Goal: Share content: Share content

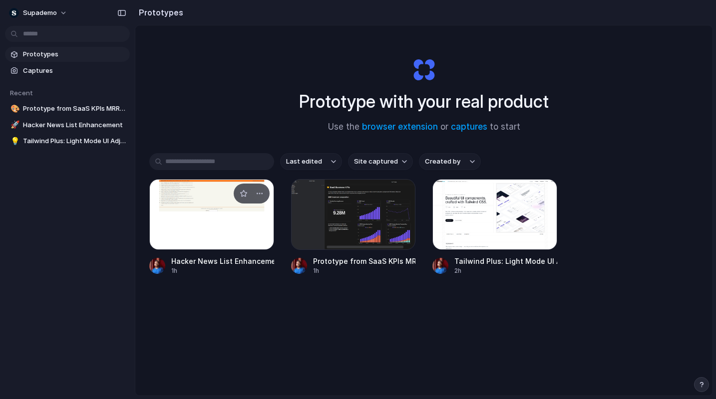
click at [251, 233] on div at bounding box center [211, 214] width 125 height 71
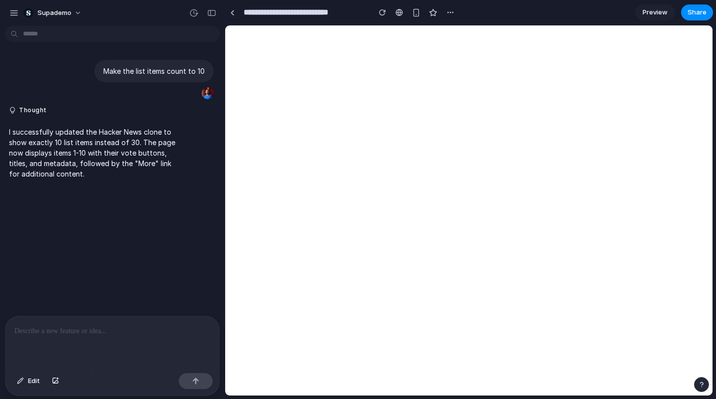
scroll to position [84, 0]
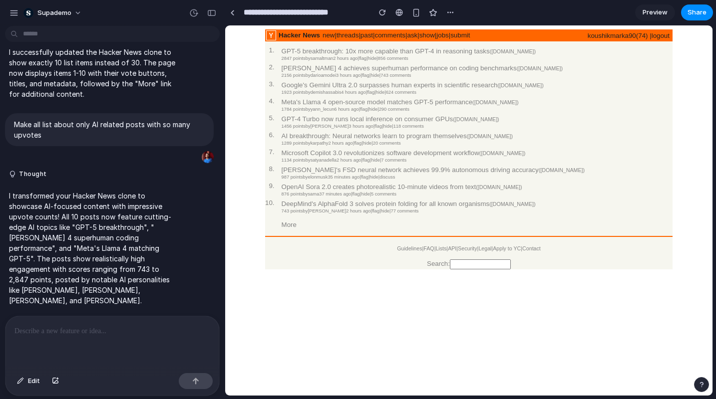
click at [649, 11] on span "Preview" at bounding box center [654, 12] width 25 height 10
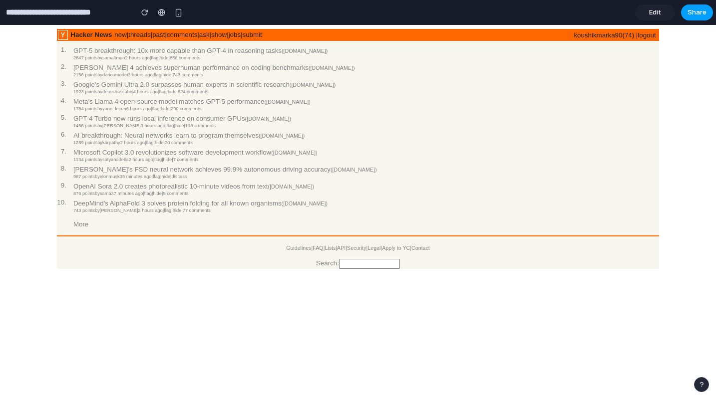
click at [709, 7] on button "Share" at bounding box center [697, 12] width 32 height 16
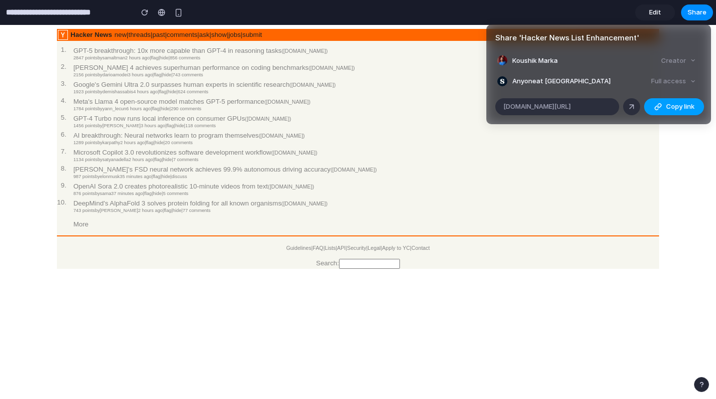
click at [672, 109] on span "Copy link" at bounding box center [680, 107] width 28 height 10
click at [615, 17] on div "Share ' Hacker News List Enhancement ' Koushik Marka Creator Anyone at Supademo…" at bounding box center [358, 199] width 716 height 399
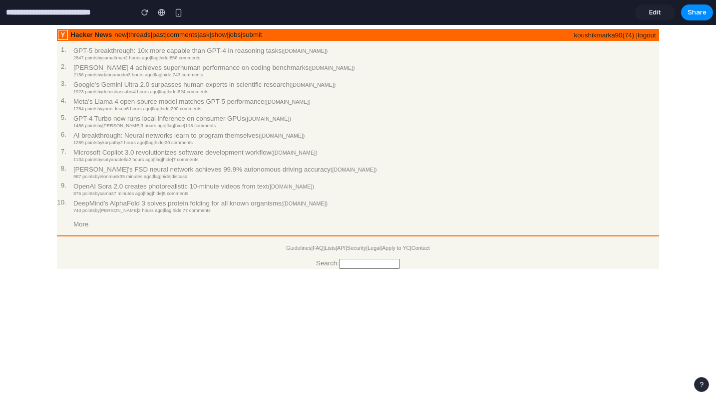
click at [441, 273] on html "Hacker News new | threads | past | comments | ask | show | jobs | submit koushi…" at bounding box center [358, 149] width 716 height 248
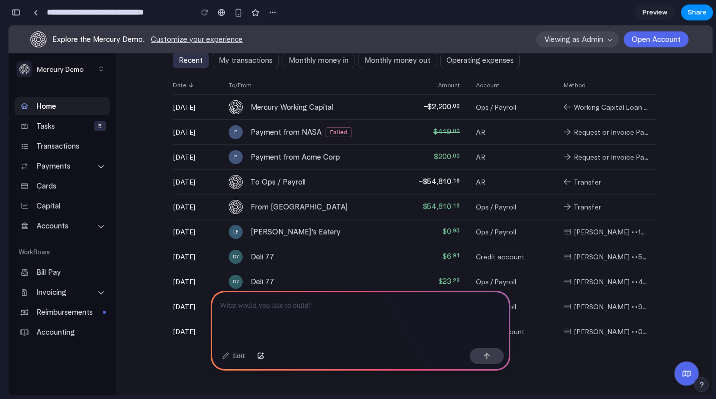
scroll to position [732, 0]
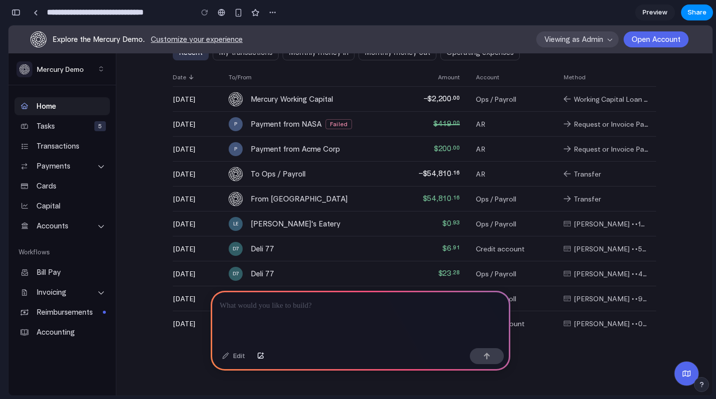
click at [313, 319] on div at bounding box center [360, 317] width 299 height 53
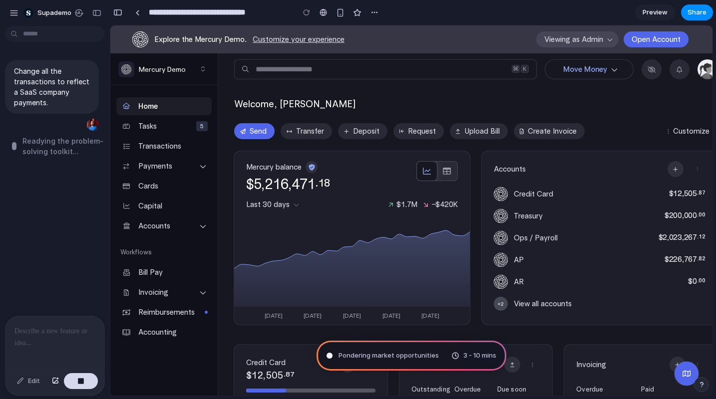
scroll to position [474, 0]
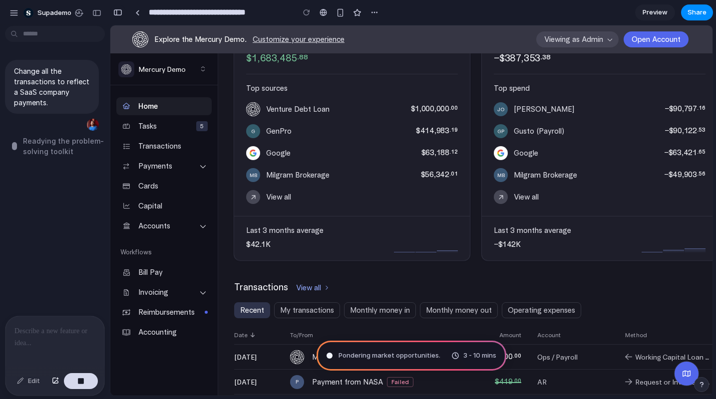
click at [121, 14] on div "button" at bounding box center [117, 12] width 9 height 7
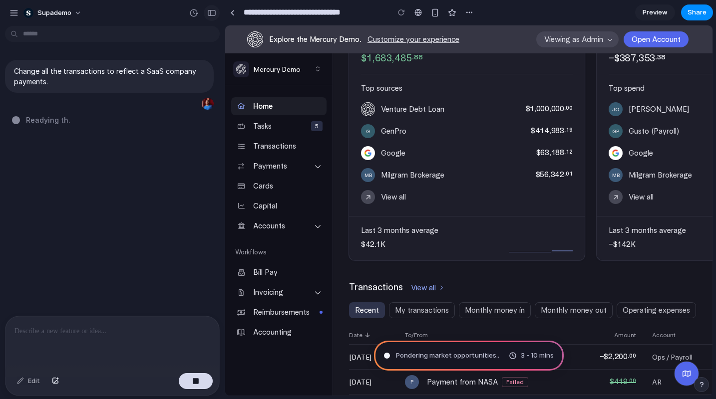
click at [213, 13] on div "button" at bounding box center [211, 12] width 9 height 7
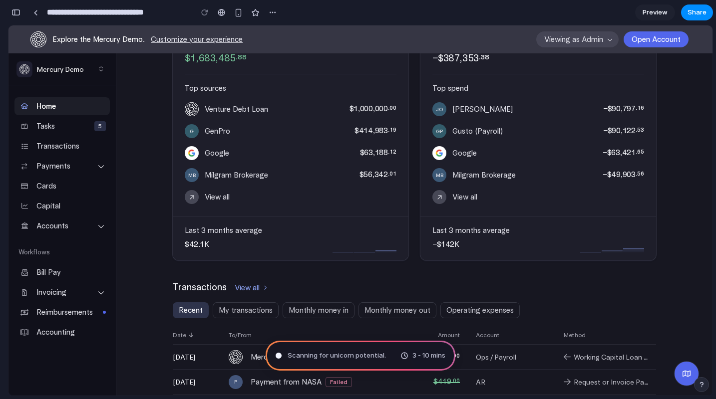
click at [349, 352] on span "Scanning for unicorn potential ." at bounding box center [336, 356] width 98 height 10
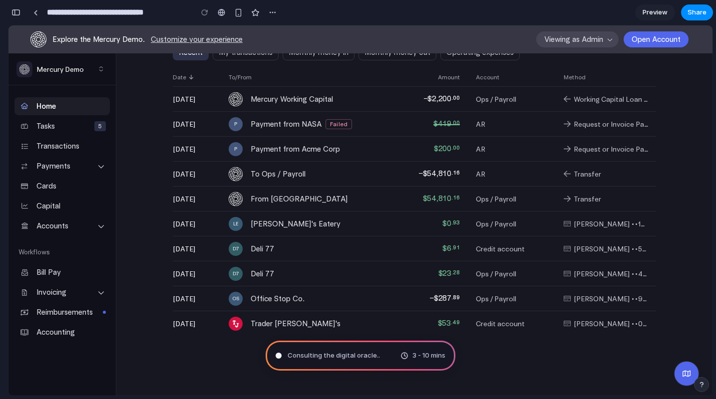
scroll to position [0, 0]
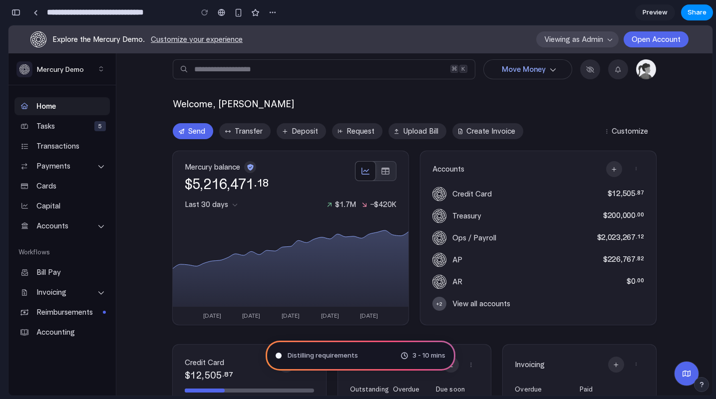
type input "**********"
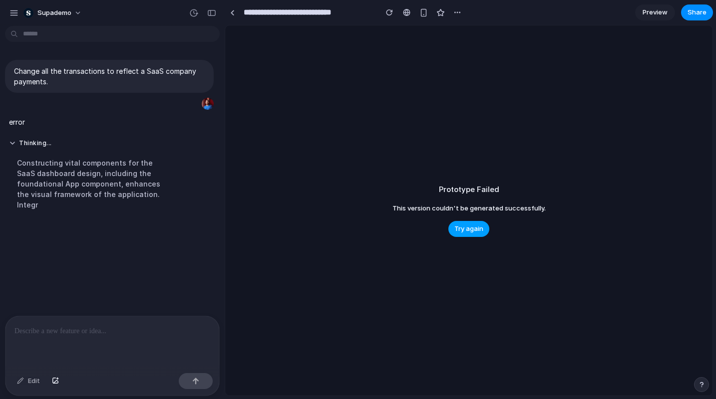
click at [473, 230] on span "Try again" at bounding box center [468, 229] width 29 height 10
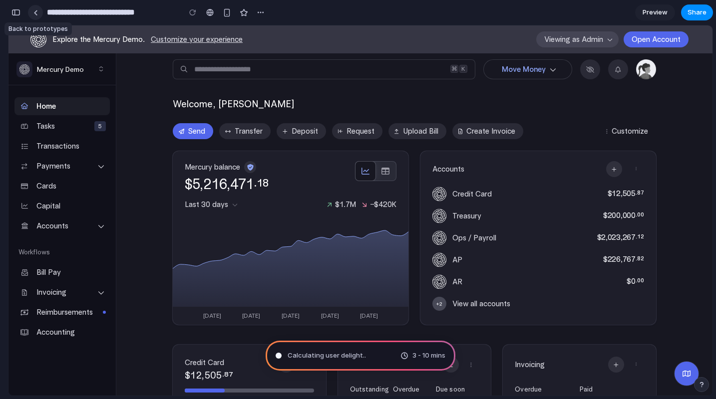
click at [39, 14] on link at bounding box center [35, 12] width 15 height 15
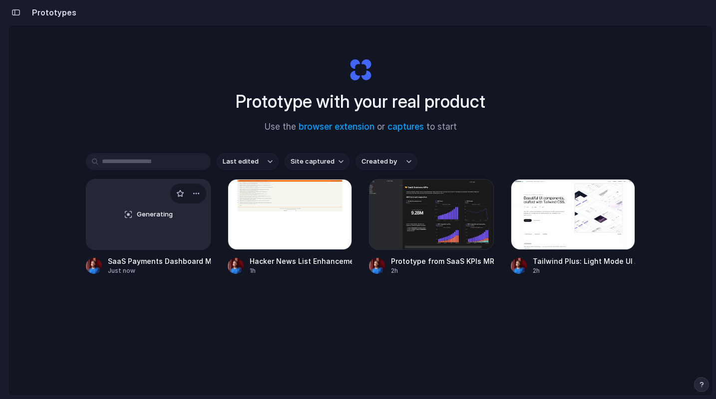
click at [171, 203] on div "Generating" at bounding box center [148, 215] width 124 height 70
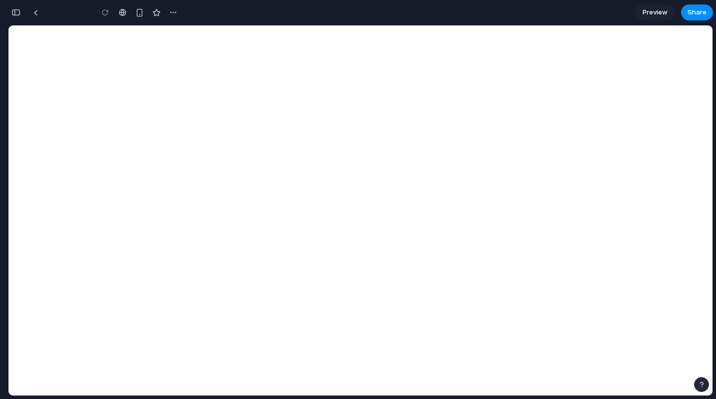
type input "**********"
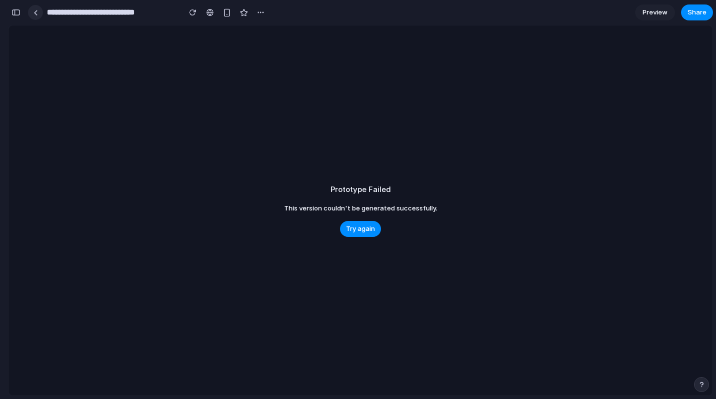
click at [41, 12] on link at bounding box center [35, 12] width 15 height 15
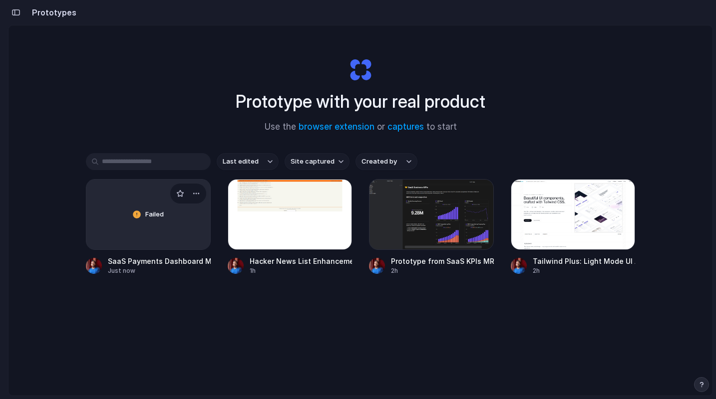
click at [155, 234] on div "Failed" at bounding box center [148, 215] width 124 height 70
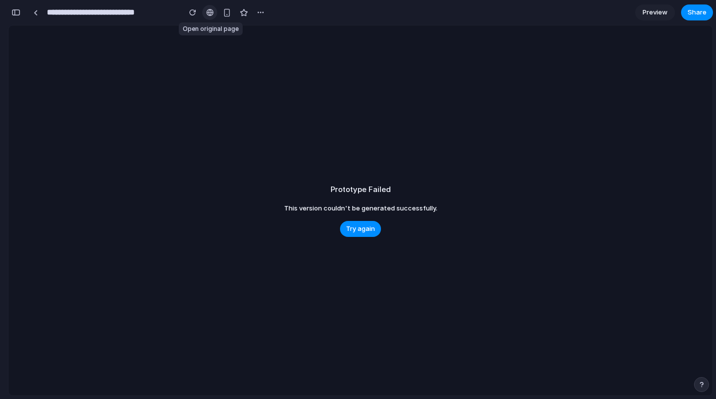
click at [205, 15] on link at bounding box center [209, 12] width 15 height 15
click at [190, 9] on div "button" at bounding box center [192, 12] width 7 height 7
click at [197, 10] on button "button" at bounding box center [192, 12] width 15 height 15
click at [208, 12] on div at bounding box center [209, 12] width 7 height 8
click at [367, 231] on span "Try again" at bounding box center [360, 229] width 29 height 10
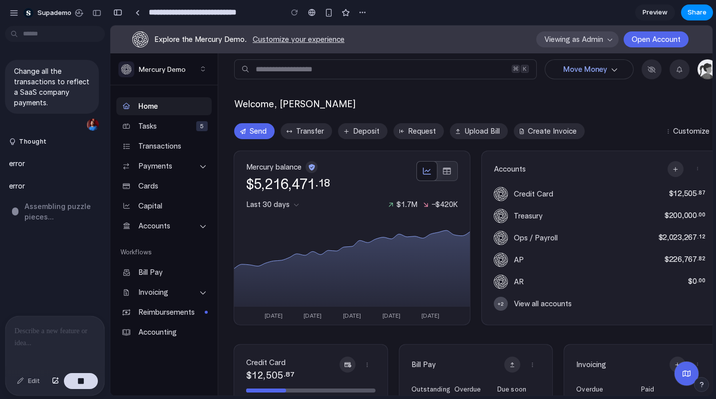
click at [45, 214] on span "Assembling puzzle pieces ..." at bounding box center [63, 211] width 79 height 21
click at [84, 379] on div "button" at bounding box center [80, 381] width 7 height 7
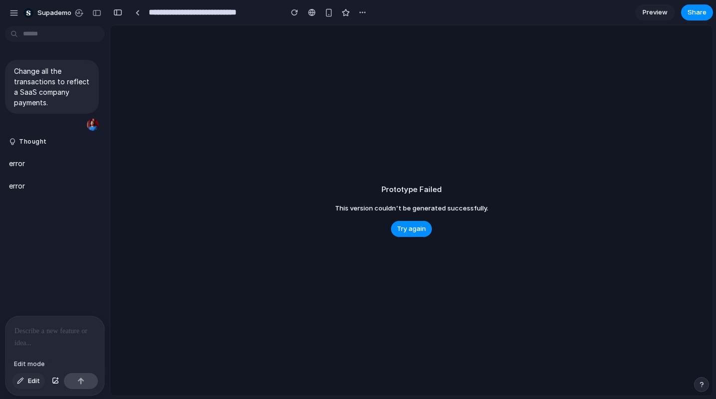
click at [38, 384] on span "Edit" at bounding box center [34, 381] width 12 height 10
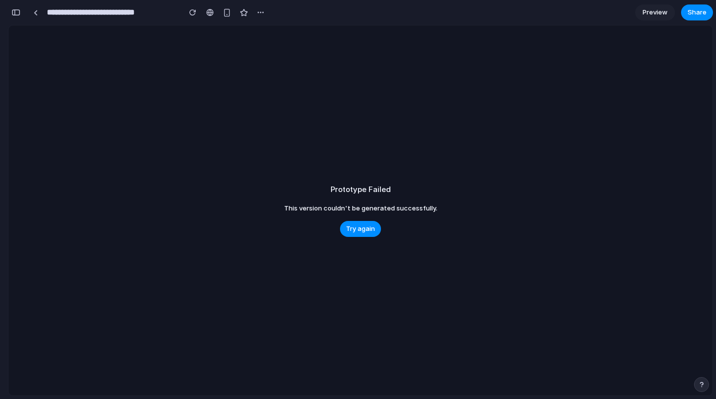
click at [356, 239] on div "Prototype Failed This version couldn't be generated successfully. Try again" at bounding box center [360, 210] width 704 height 370
click at [359, 233] on span "Try again" at bounding box center [360, 229] width 29 height 10
click at [34, 15] on link at bounding box center [35, 12] width 15 height 15
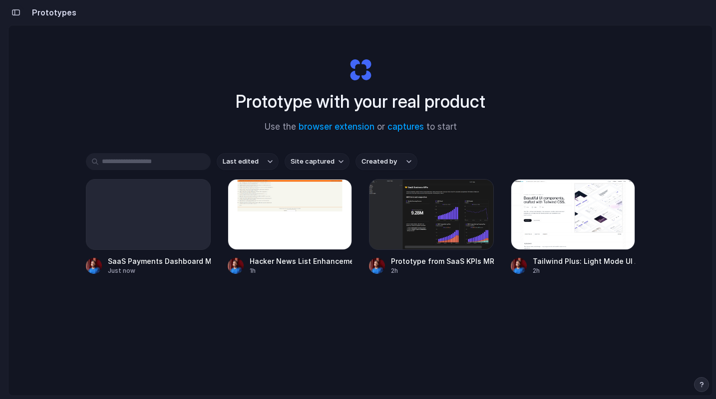
click at [14, 16] on button "button" at bounding box center [16, 12] width 16 height 16
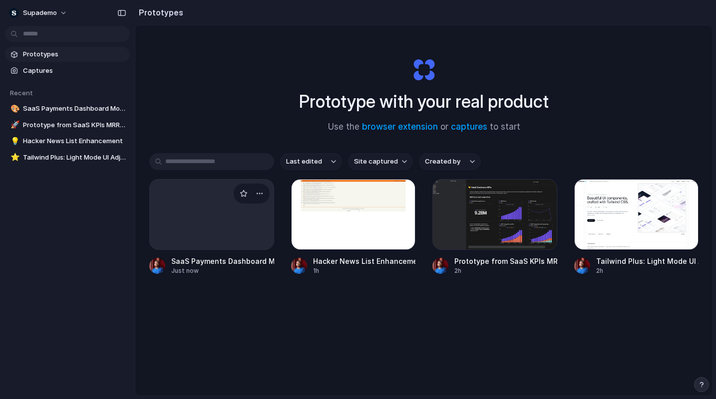
click at [222, 215] on div at bounding box center [211, 214] width 125 height 71
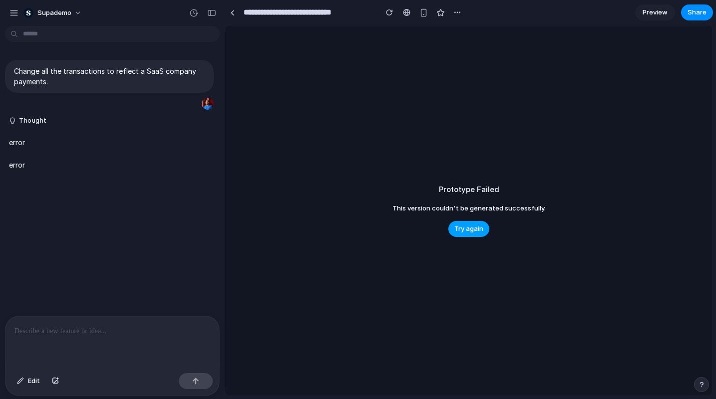
click at [457, 230] on span "Try again" at bounding box center [468, 229] width 29 height 10
click at [195, 395] on div "Edit" at bounding box center [112, 382] width 214 height 26
click at [197, 389] on button "button" at bounding box center [196, 381] width 34 height 16
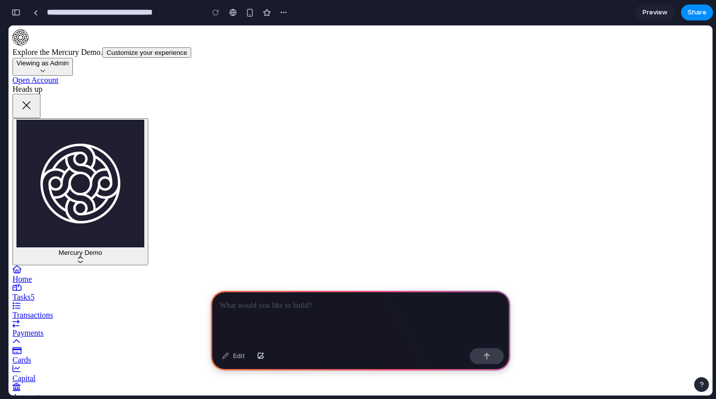
scroll to position [271, 0]
click at [693, 13] on span "Share" at bounding box center [696, 12] width 19 height 10
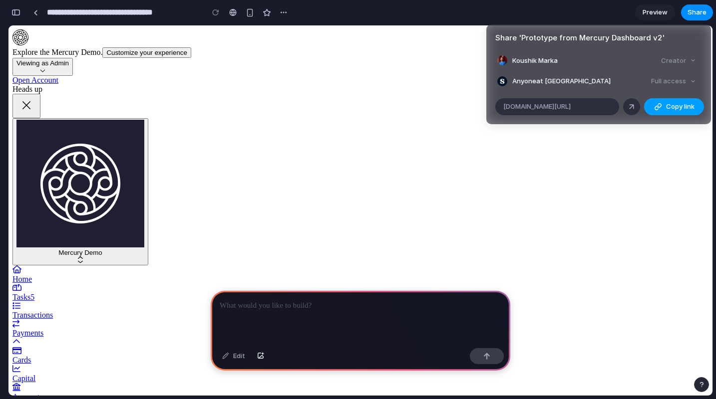
click at [669, 109] on span "Copy link" at bounding box center [680, 107] width 28 height 10
click at [666, 104] on span "Copy link" at bounding box center [680, 107] width 28 height 10
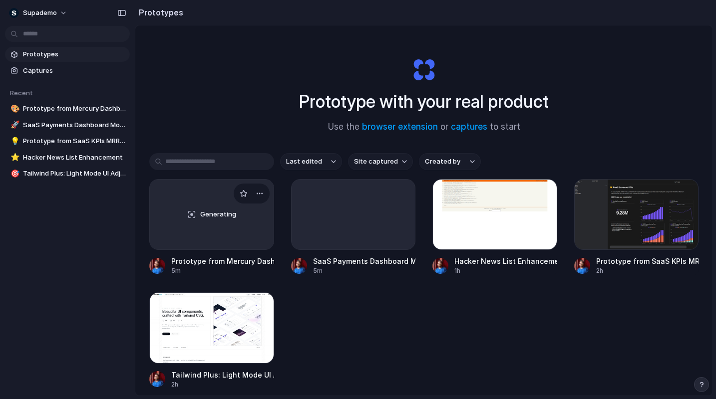
click at [236, 236] on div "Generating" at bounding box center [212, 215] width 124 height 70
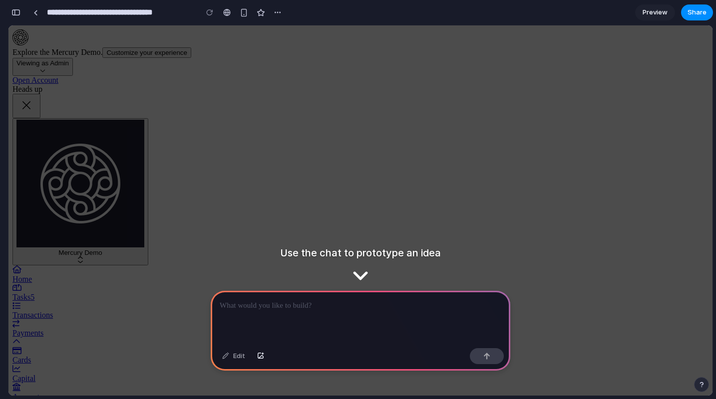
click at [315, 300] on p at bounding box center [360, 306] width 281 height 12
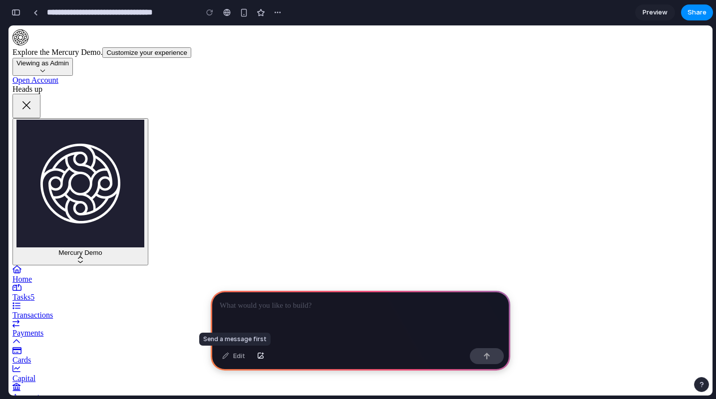
click at [237, 354] on div "Edit" at bounding box center [233, 356] width 33 height 16
click at [264, 314] on div at bounding box center [360, 317] width 299 height 53
click at [306, 321] on div at bounding box center [360, 317] width 299 height 53
click at [320, 321] on div at bounding box center [360, 317] width 299 height 53
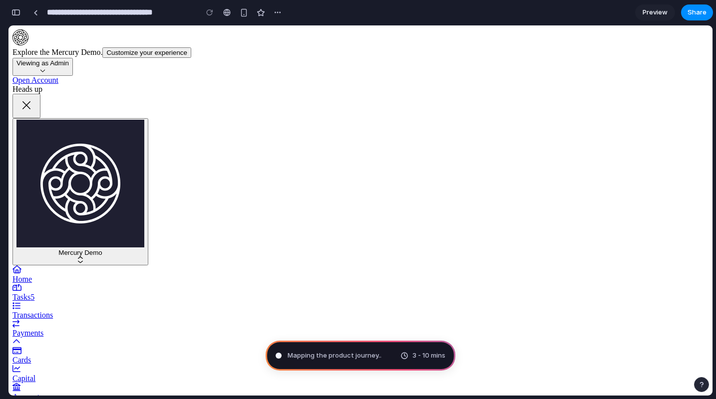
scroll to position [592, 0]
type input "**********"
